Goal: Check status: Check status

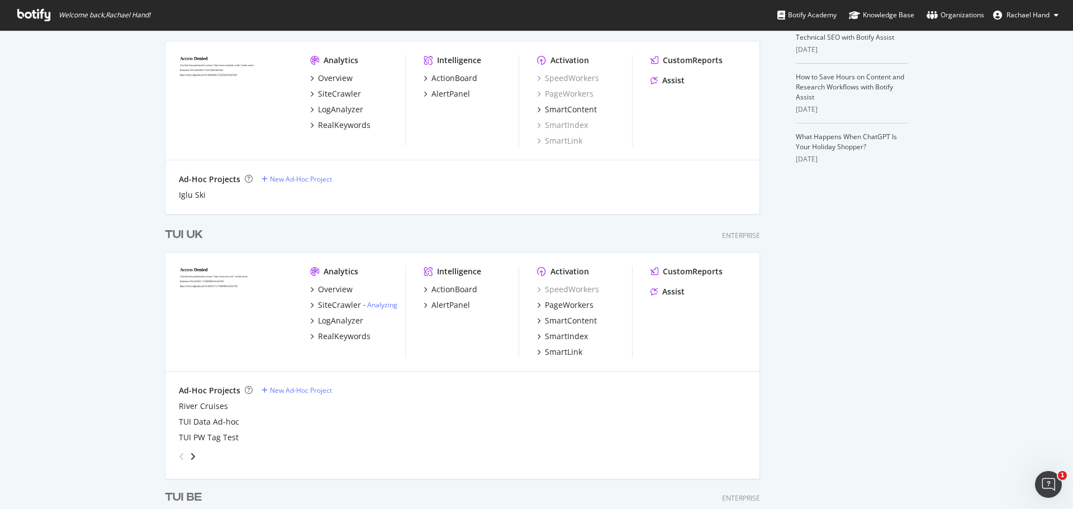
scroll to position [335, 0]
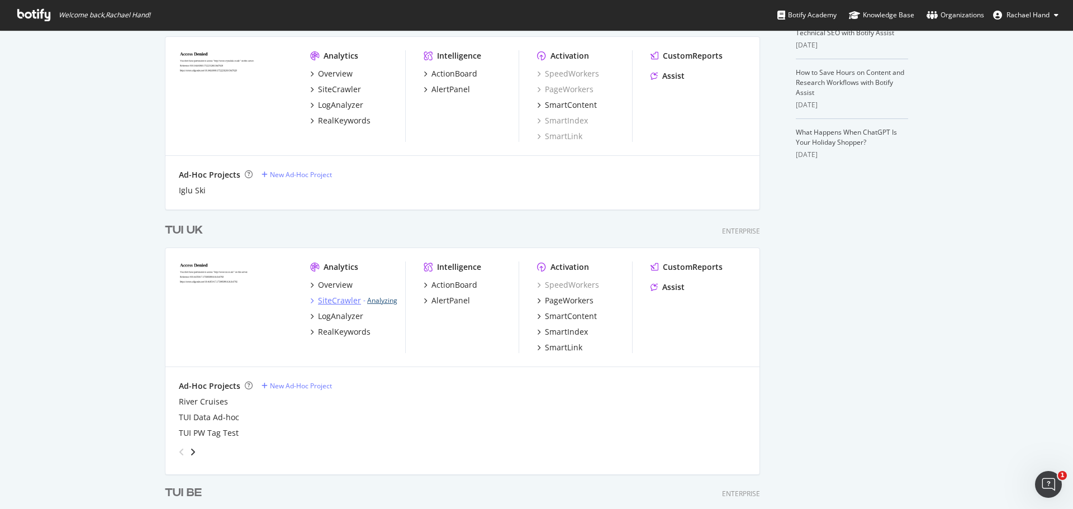
click at [383, 301] on link "Analyzing" at bounding box center [382, 300] width 30 height 9
